Goal: Task Accomplishment & Management: Manage account settings

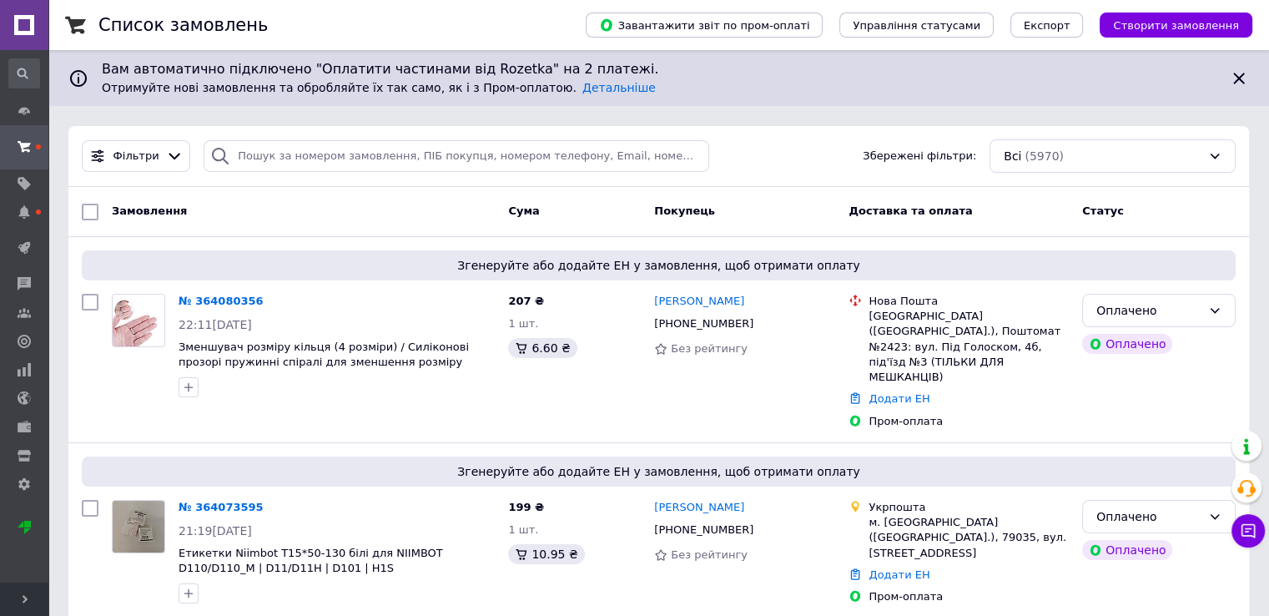
click at [14, 598] on span "Розгорнути" at bounding box center [24, 598] width 48 height 33
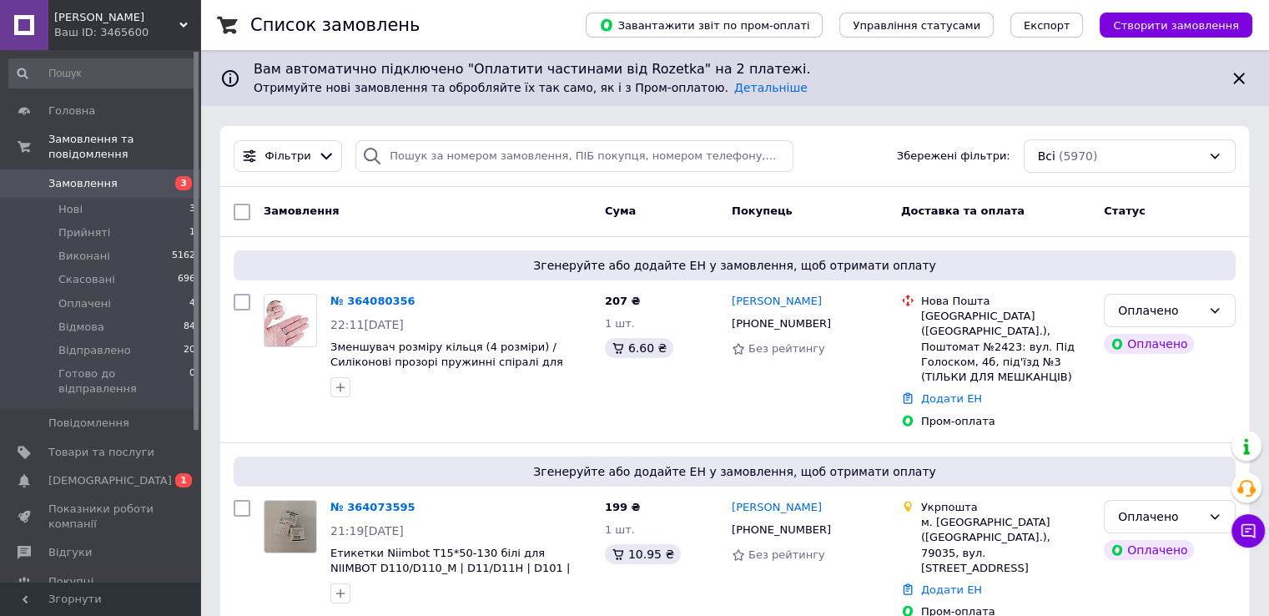
click at [27, 474] on use at bounding box center [23, 480] width 11 height 13
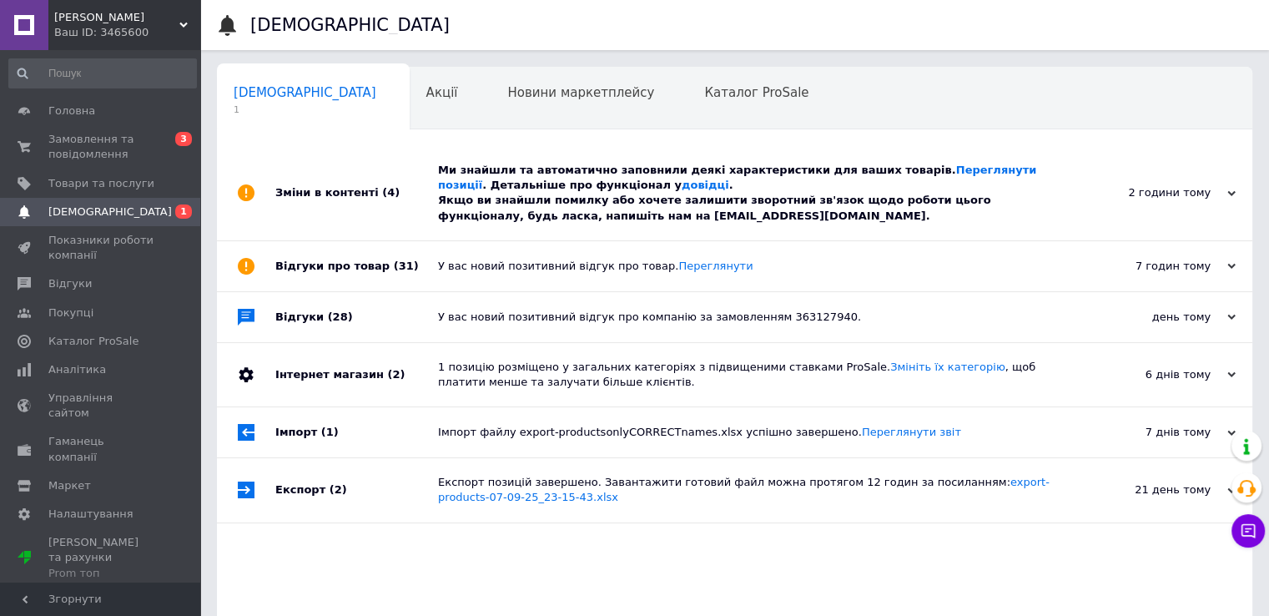
click at [711, 179] on div "Ми знайшли та автоматично заповнили деякі характеристики для ваших товарів. Пер…" at bounding box center [753, 193] width 631 height 61
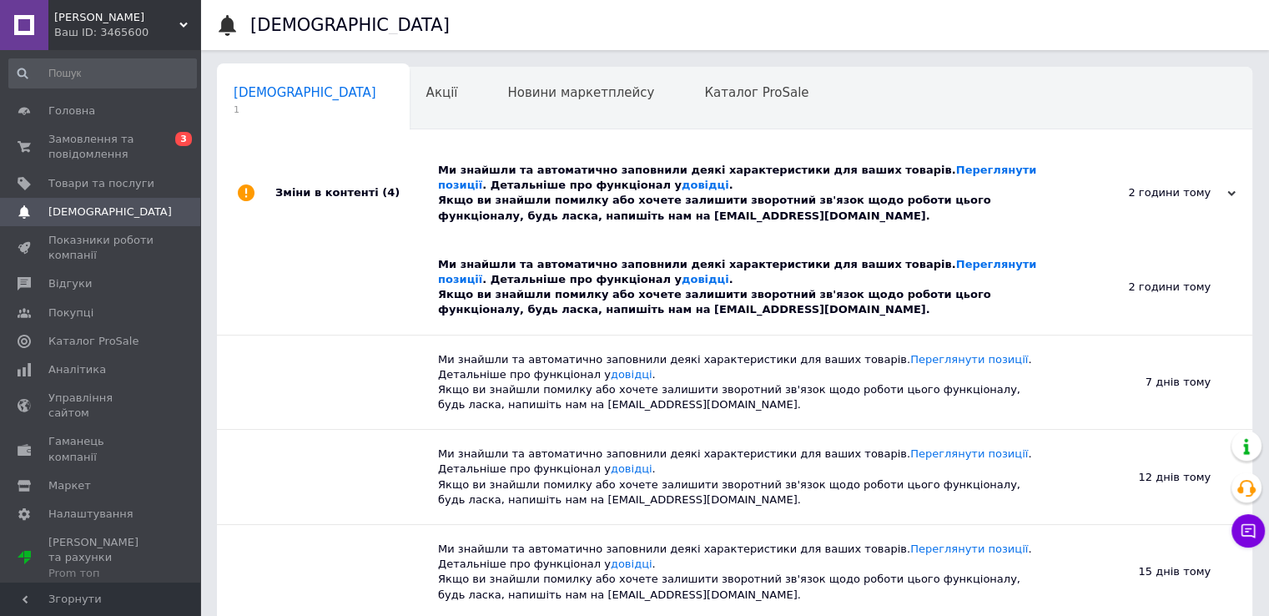
click at [724, 203] on div "Ми знайшли та автоматично заповнили деякі характеристики для ваших товарів. Пер…" at bounding box center [753, 193] width 631 height 61
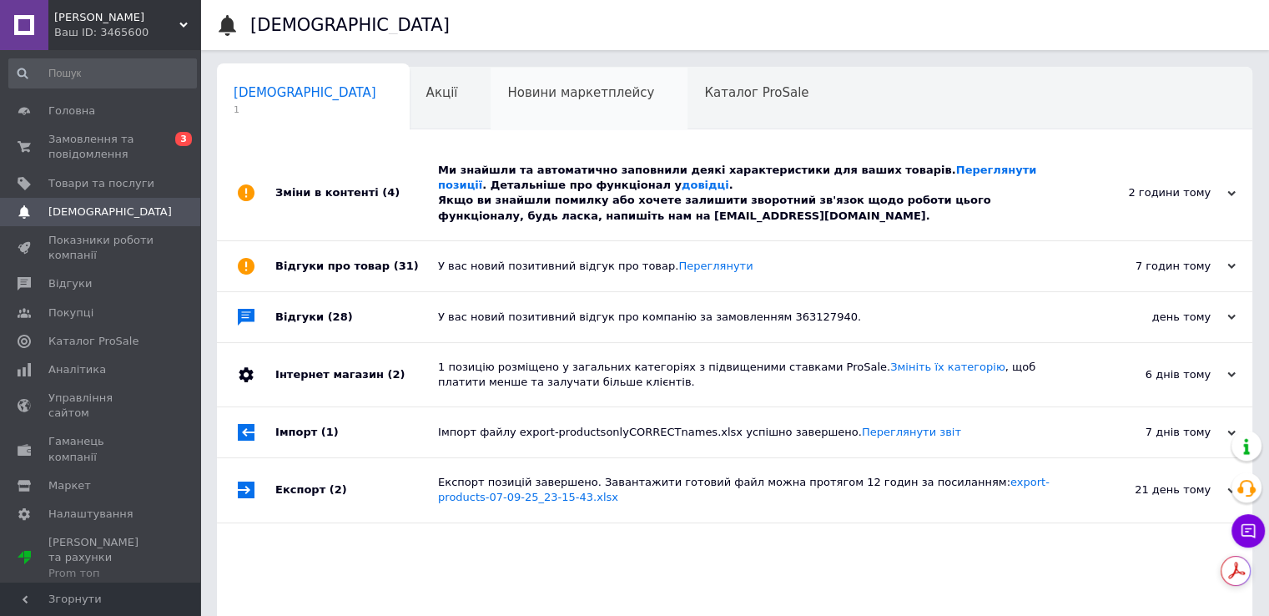
click at [507, 96] on span "Новини маркетплейсу" at bounding box center [580, 92] width 147 height 15
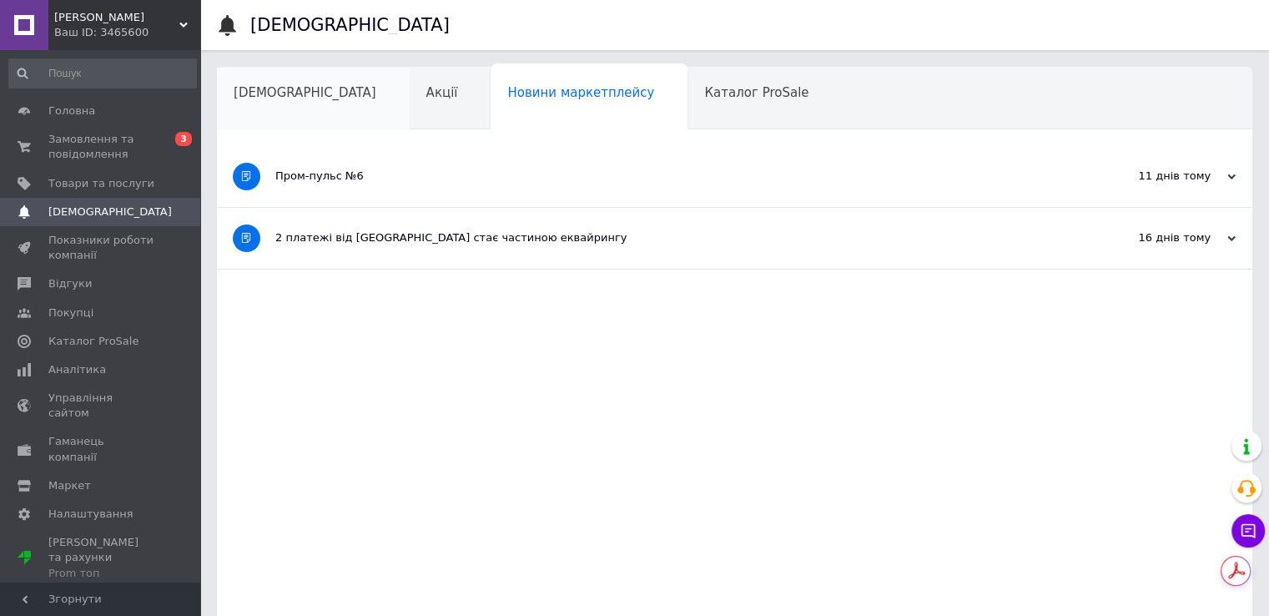
click at [267, 98] on span "[DEMOGRAPHIC_DATA]" at bounding box center [305, 92] width 143 height 15
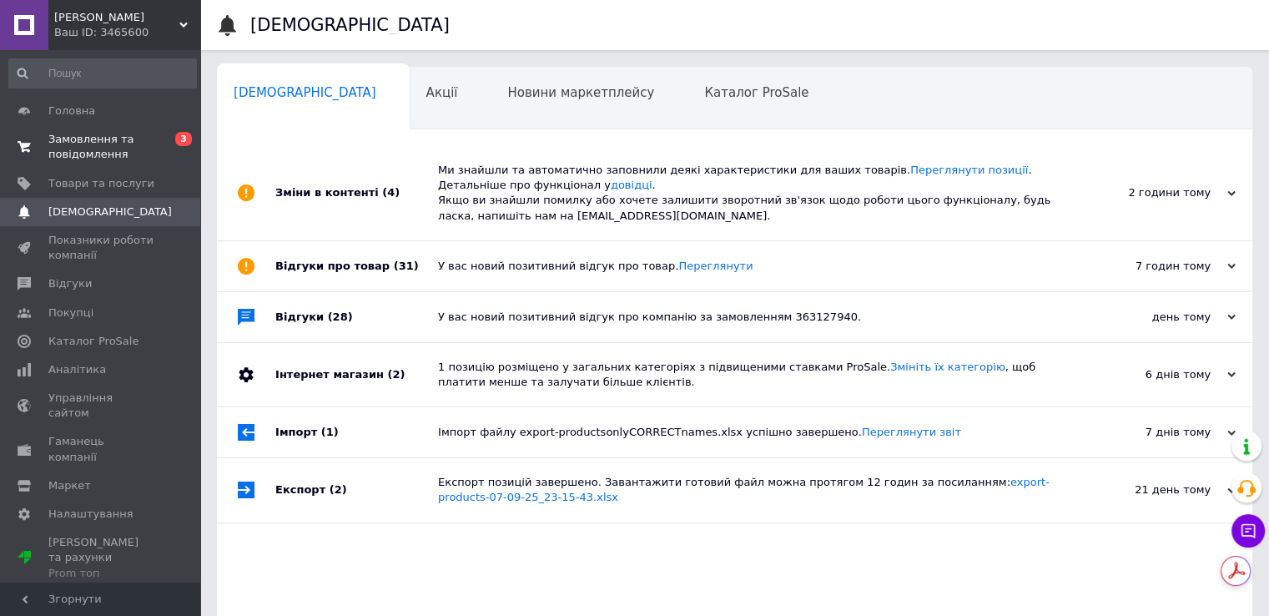
click at [101, 144] on span "Замовлення та повідомлення" at bounding box center [101, 147] width 106 height 30
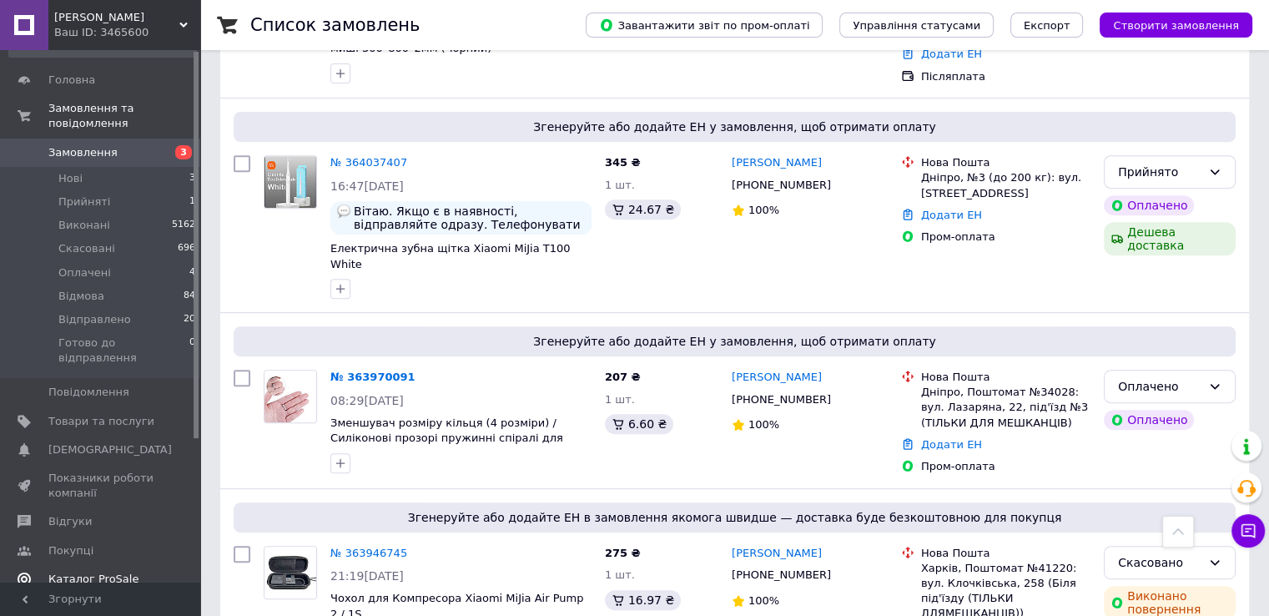
scroll to position [83, 0]
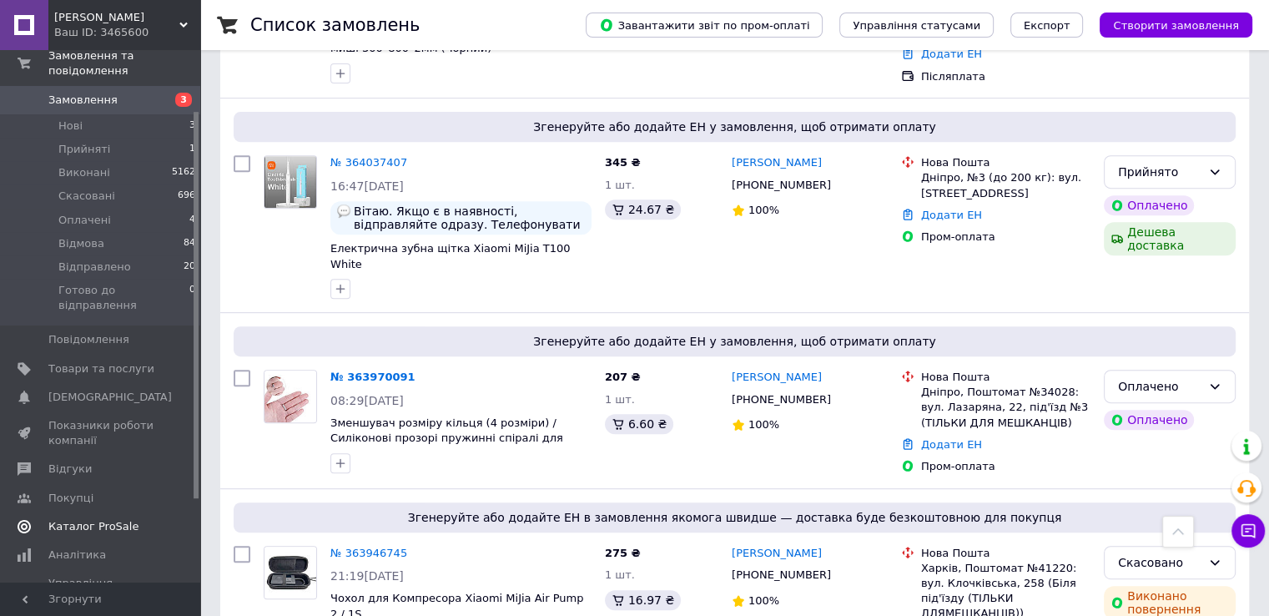
click at [112, 519] on span "Каталог ProSale" at bounding box center [93, 526] width 90 height 15
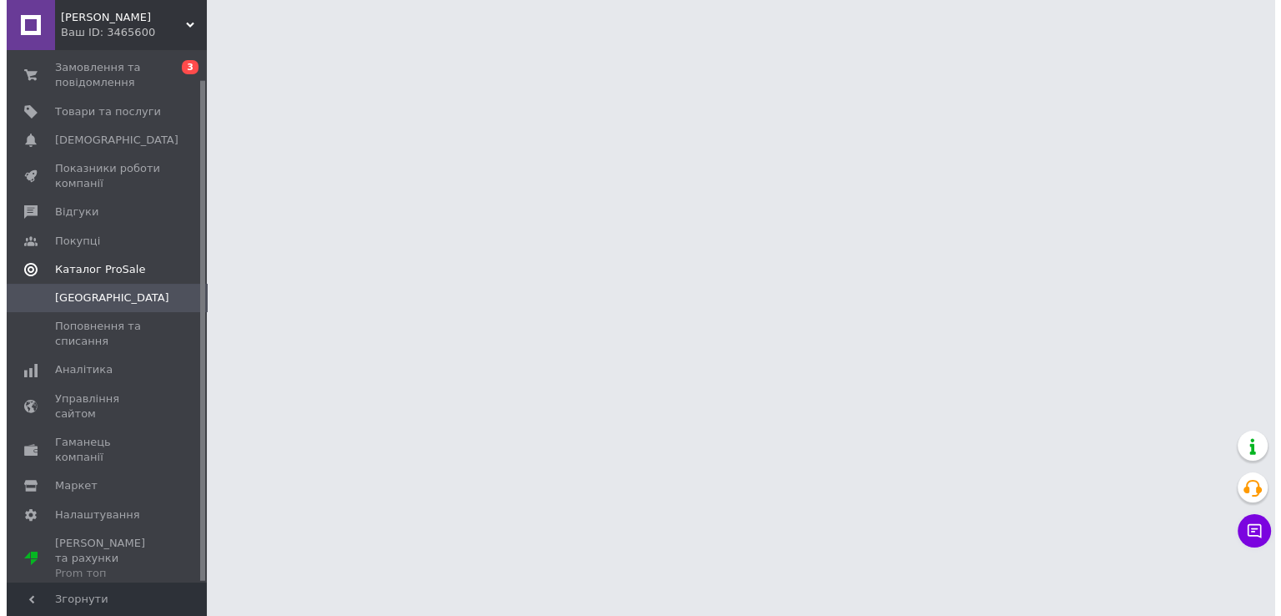
scroll to position [31, 0]
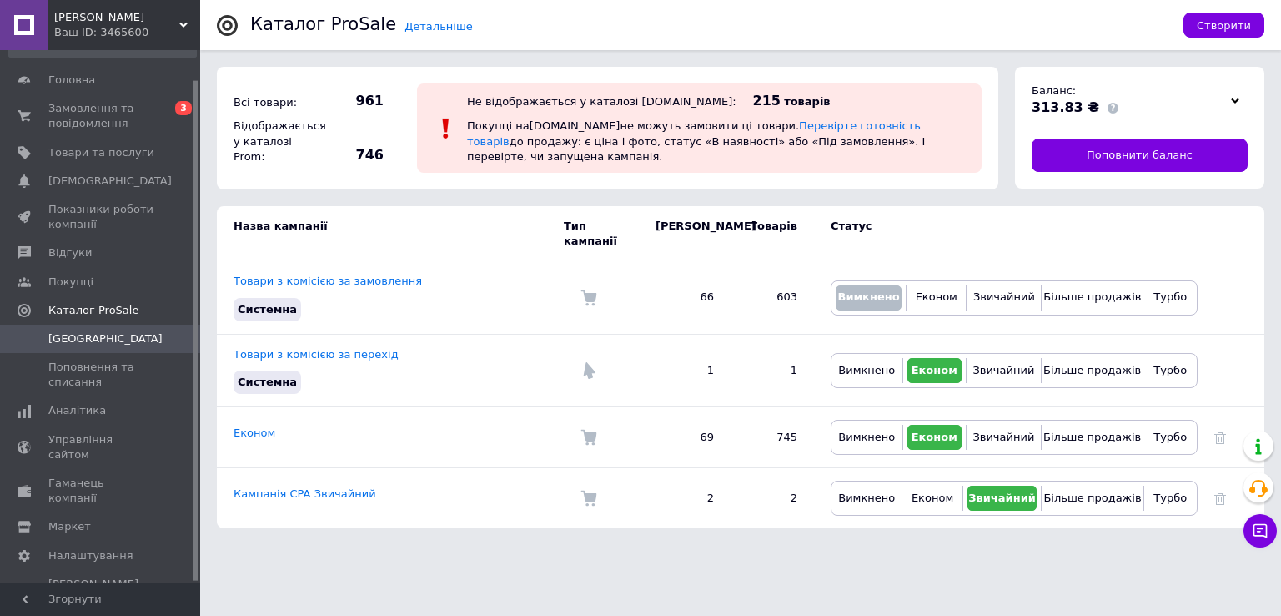
click at [1223, 100] on div at bounding box center [1235, 99] width 25 height 23
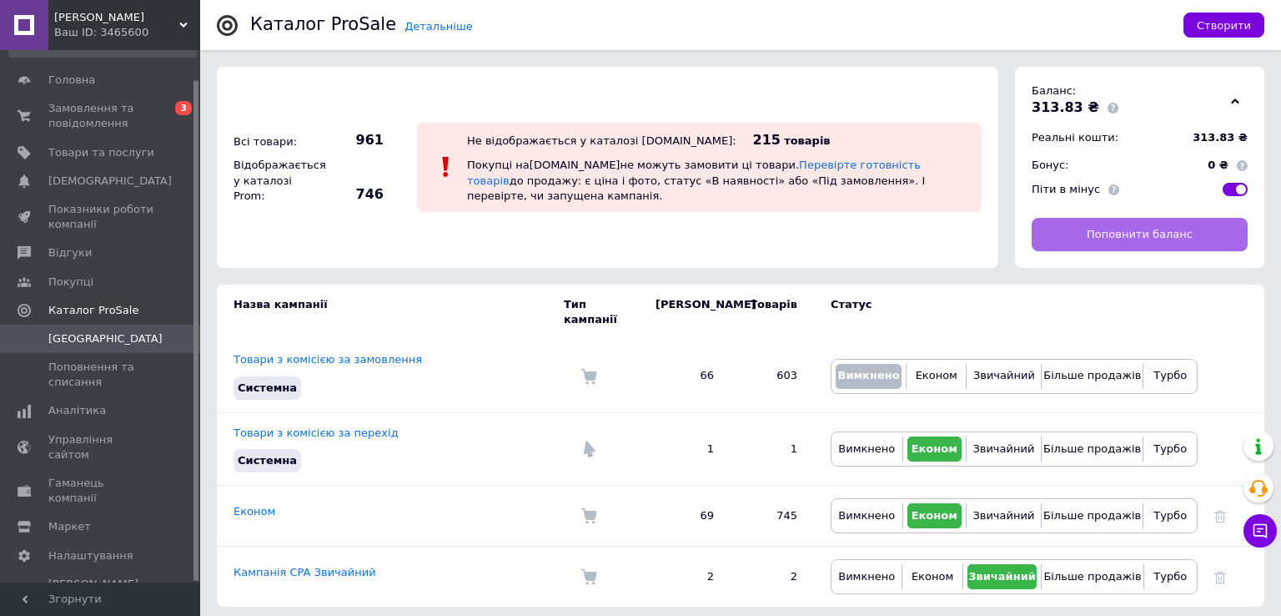
click at [1173, 242] on span "Поповнити баланс" at bounding box center [1140, 234] width 106 height 15
